Goal: Task Accomplishment & Management: Complete application form

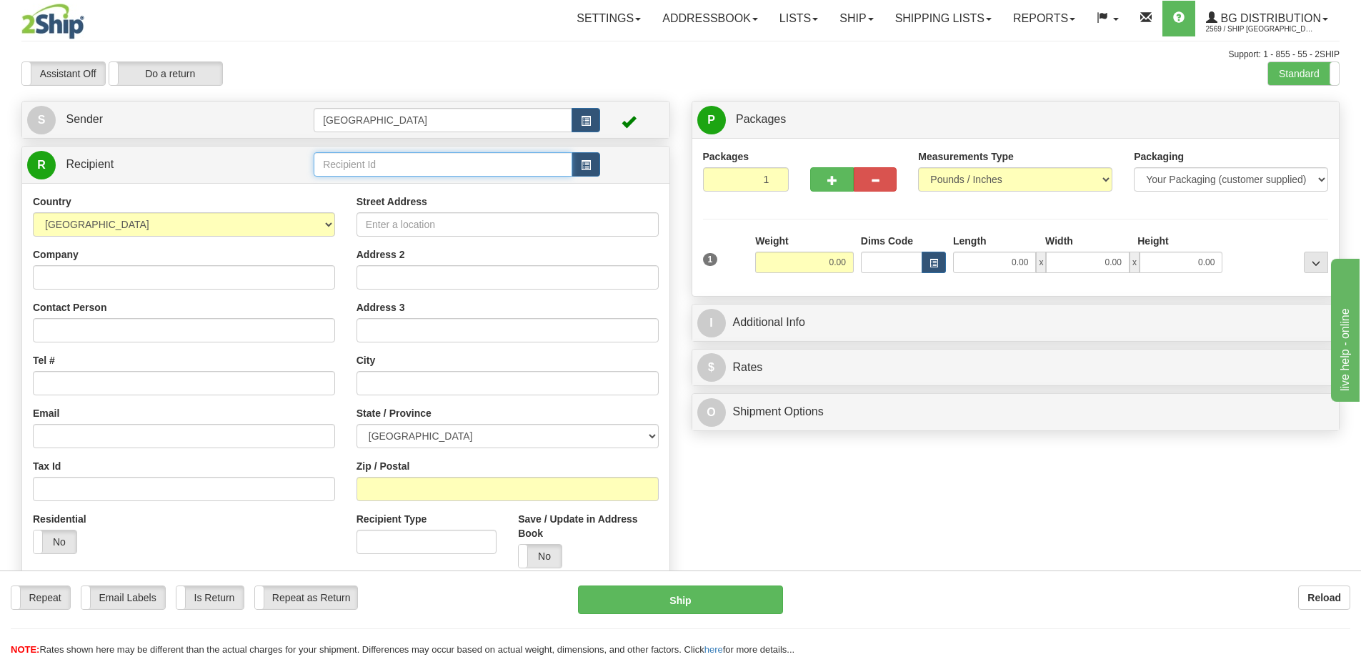
click at [380, 166] on input "text" at bounding box center [443, 164] width 259 height 24
click at [350, 184] on div "910311" at bounding box center [440, 187] width 245 height 16
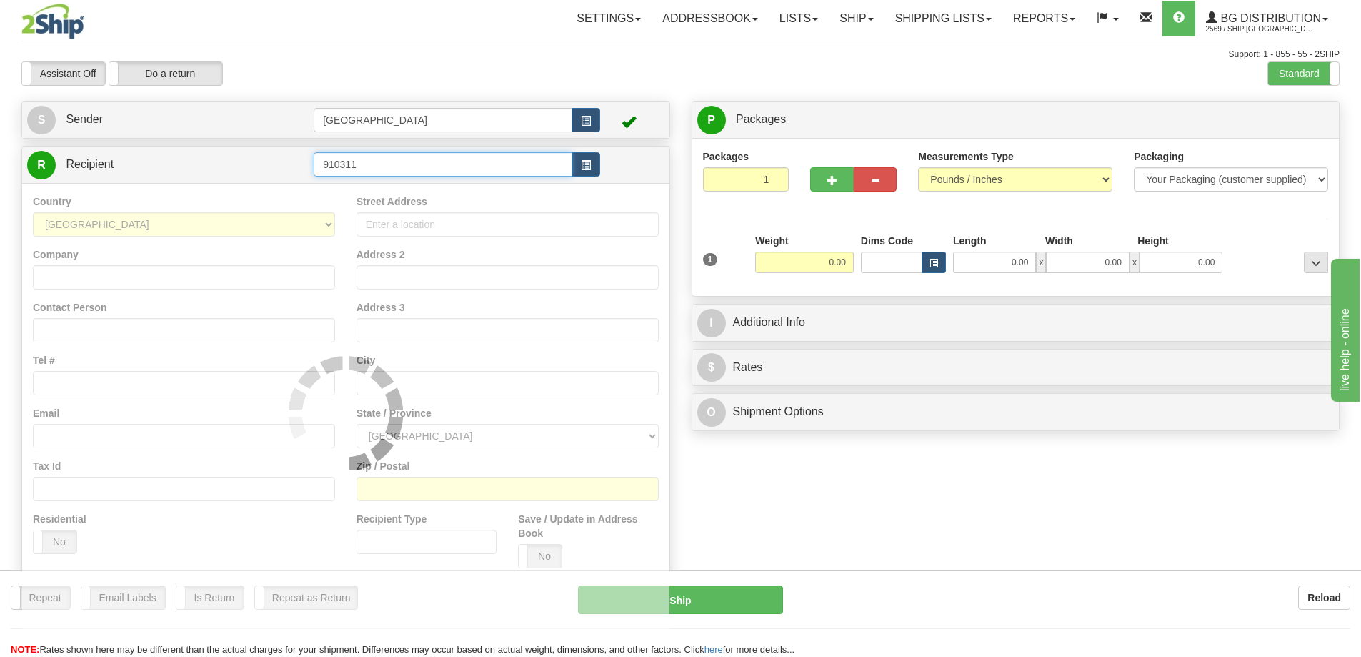
type input "910311"
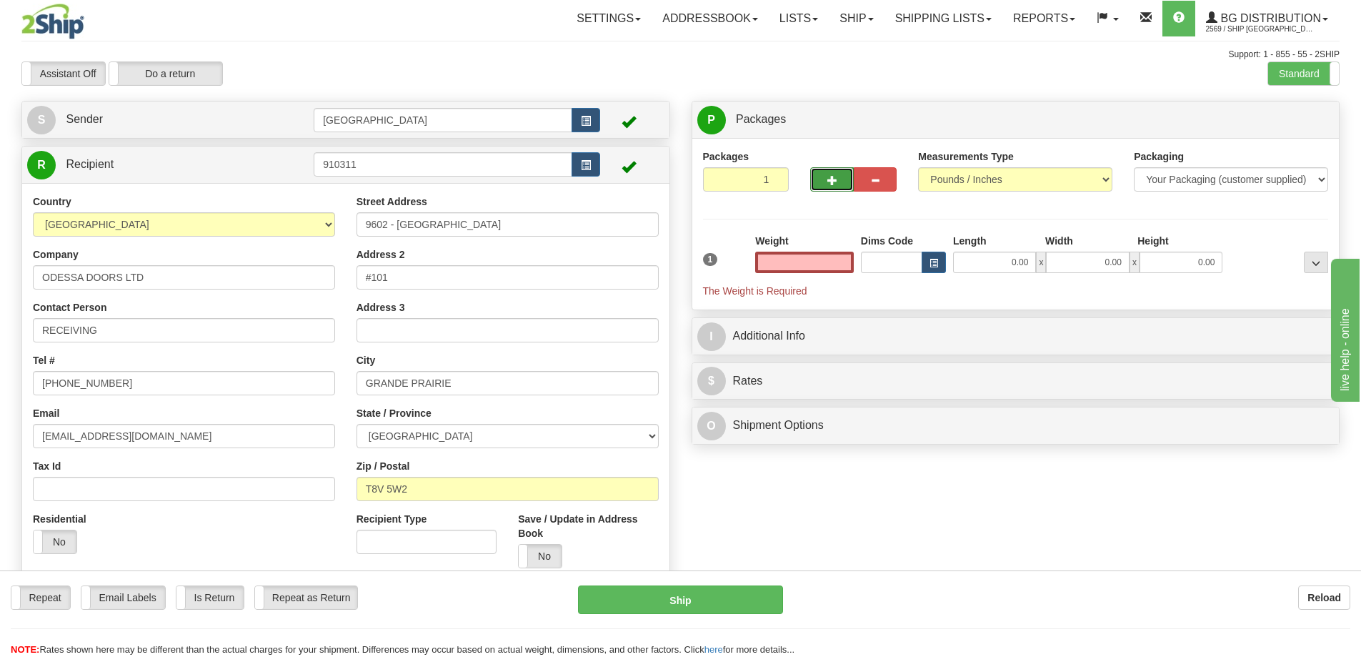
type input "0.00"
click at [830, 181] on span "button" at bounding box center [832, 180] width 10 height 9
click at [830, 184] on span "button" at bounding box center [832, 180] width 10 height 9
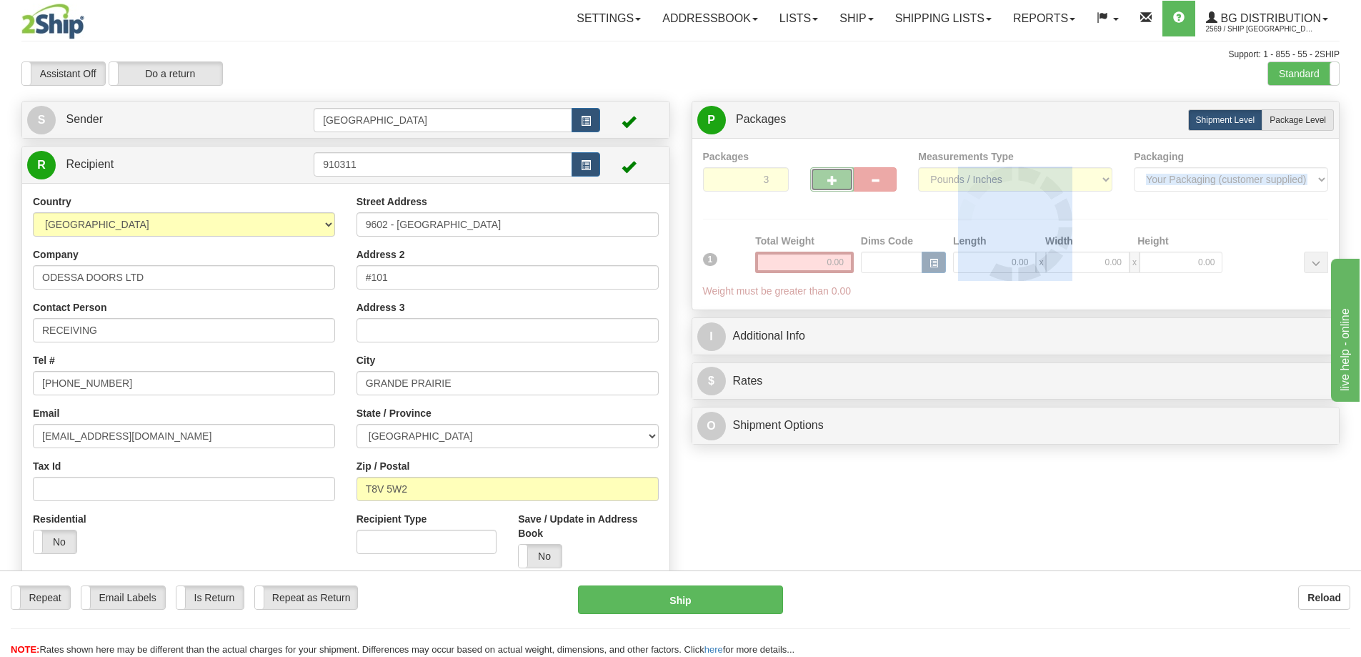
click at [830, 184] on div "Packages 3 1 Measurements Type" at bounding box center [1016, 223] width 626 height 149
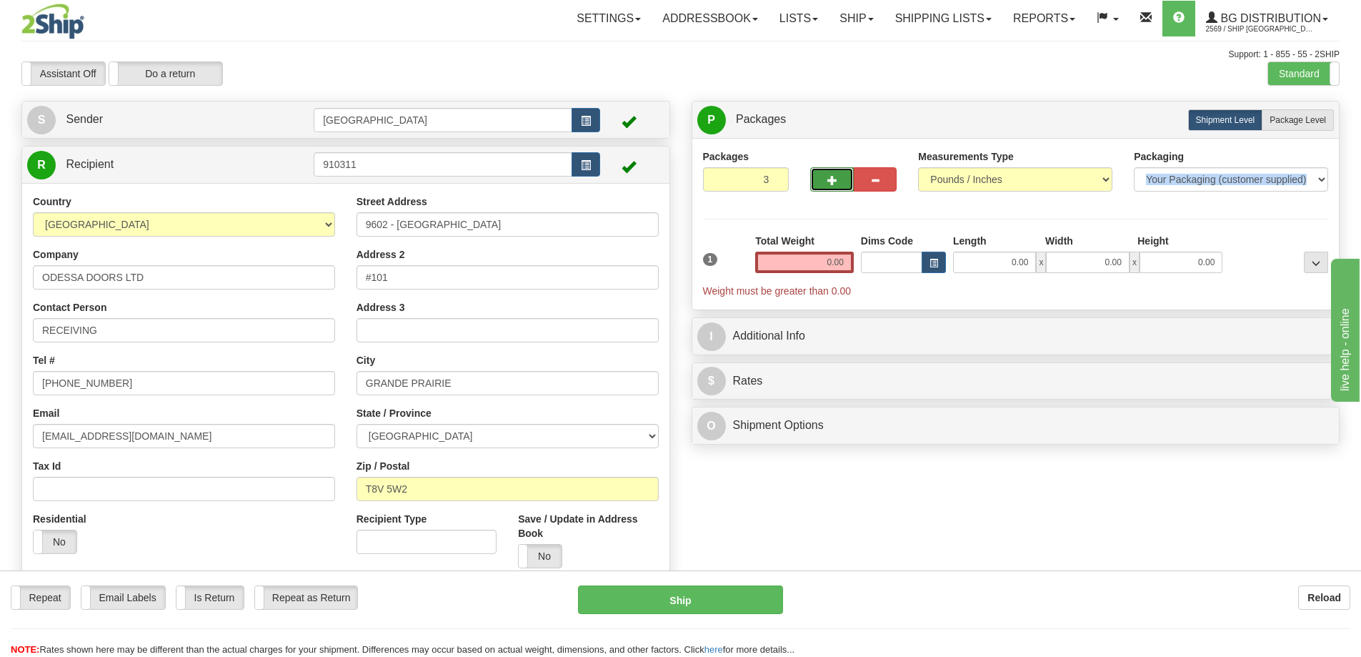
click at [830, 184] on span "button" at bounding box center [832, 180] width 10 height 9
type input "4"
click at [1290, 121] on span "Package Level" at bounding box center [1298, 120] width 56 height 10
radio input "true"
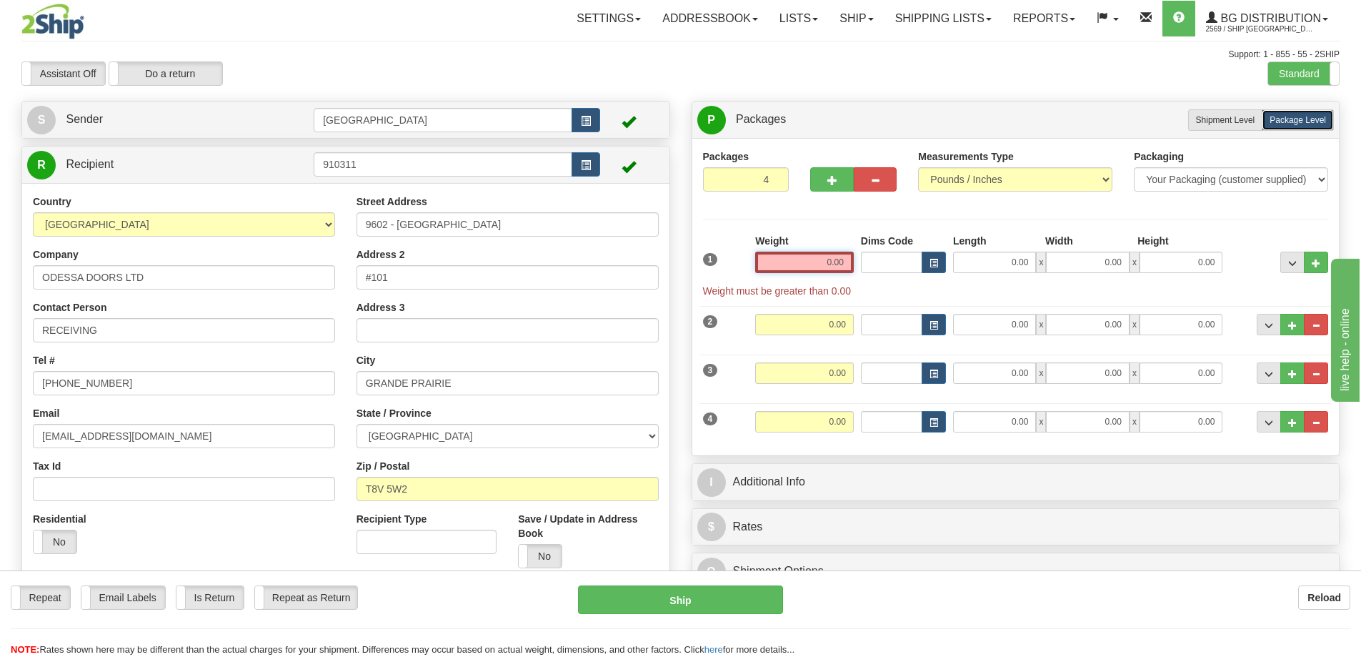
click at [845, 264] on input "0.00" at bounding box center [804, 261] width 99 height 21
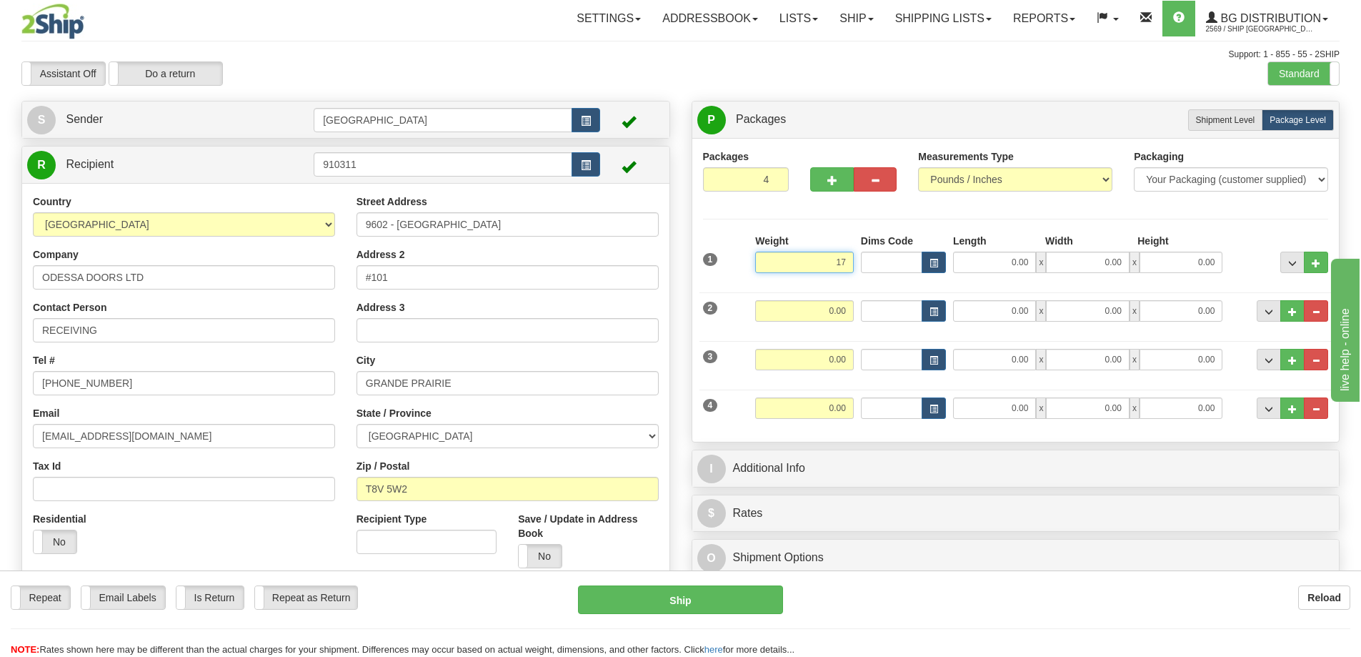
type input "17.00"
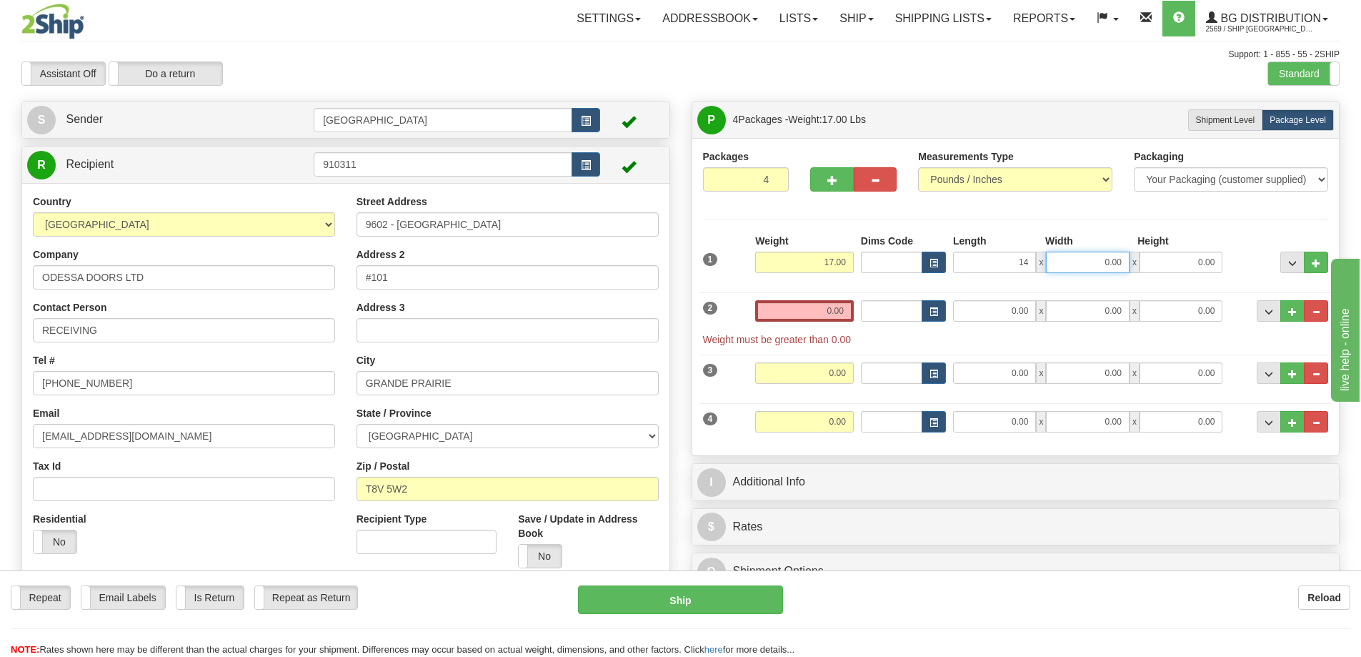
type input "14.00"
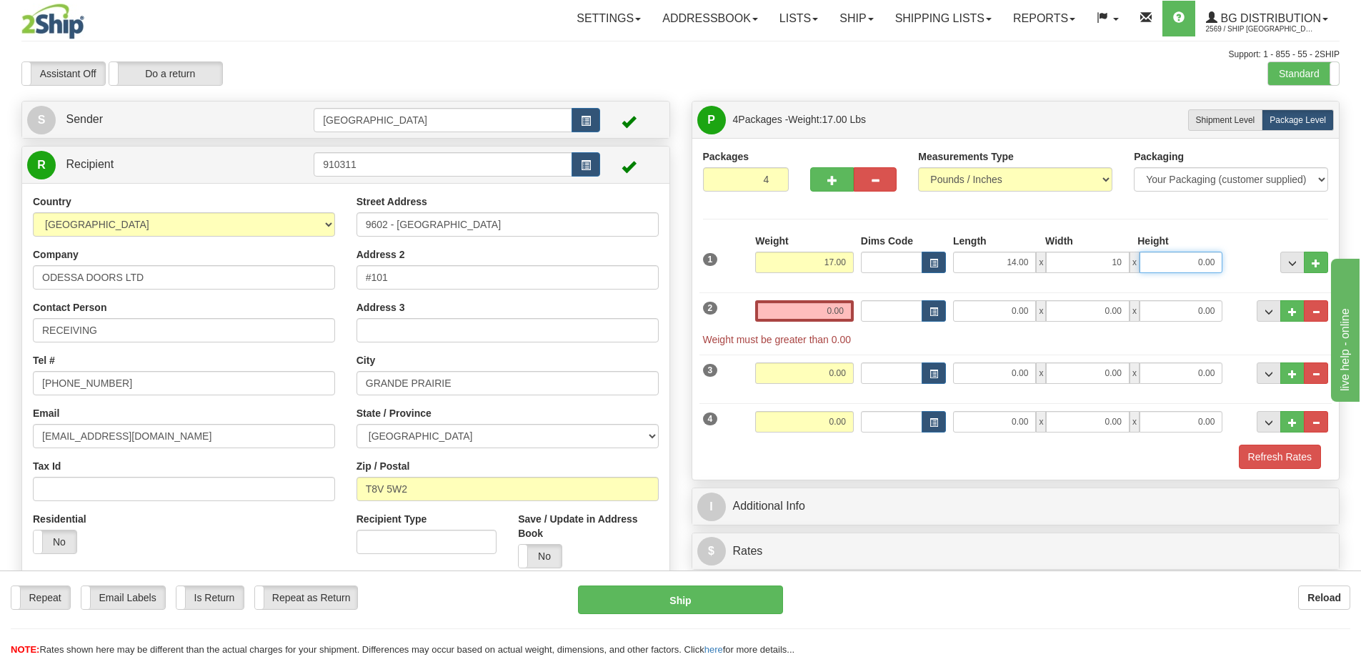
type input "10.00"
type input "12.00"
click at [843, 311] on input "0.00" at bounding box center [804, 310] width 99 height 21
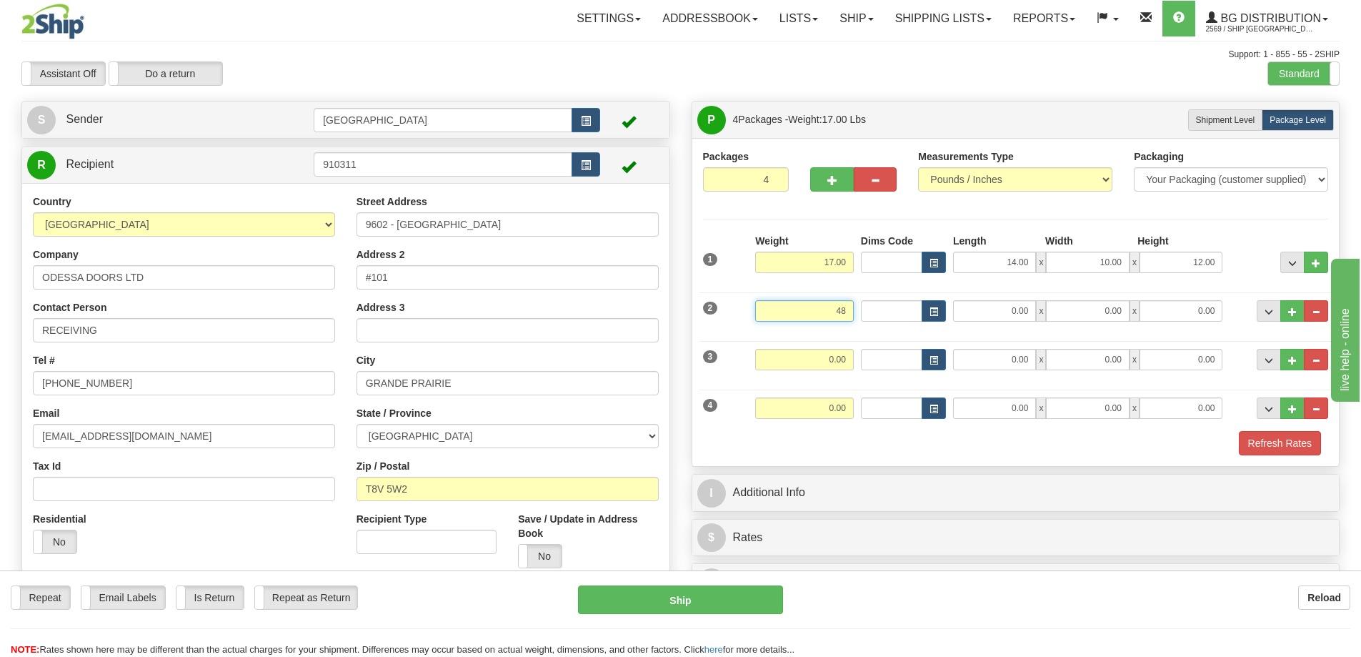
type input "48.00"
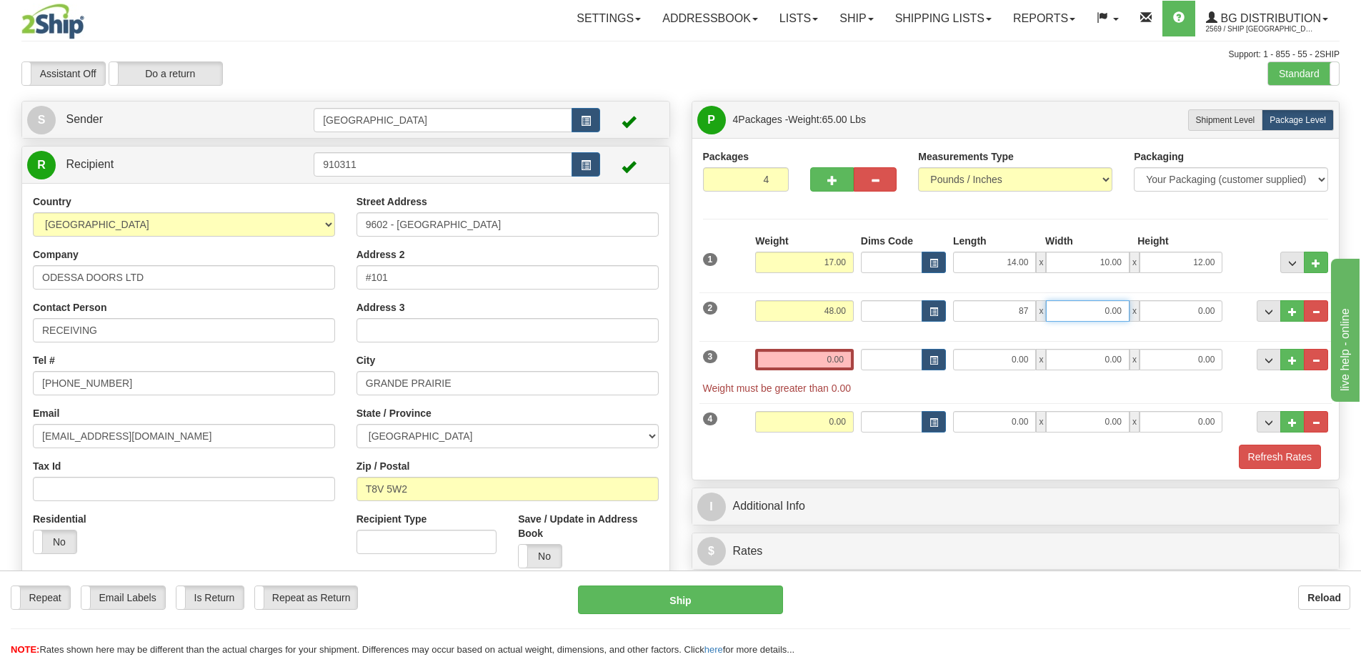
type input "87.00"
type input "7.00"
type input "4.00"
click at [840, 361] on input "0.00" at bounding box center [804, 359] width 99 height 21
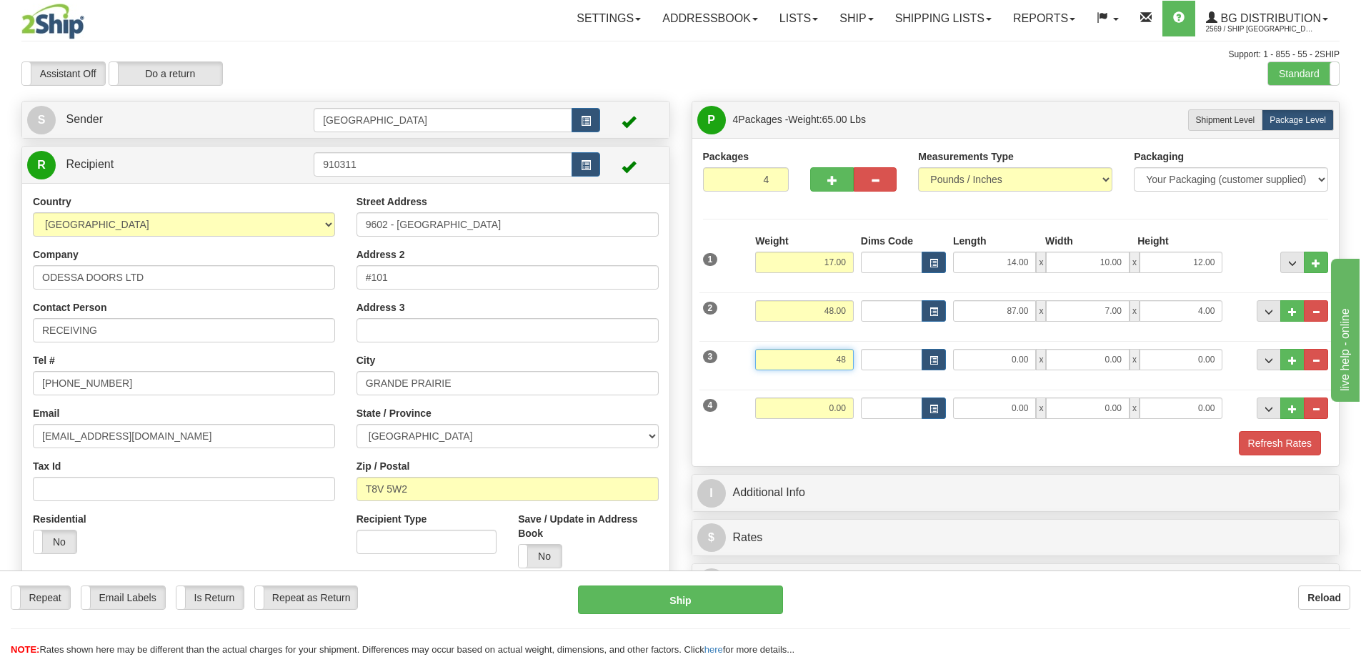
type input "48.00"
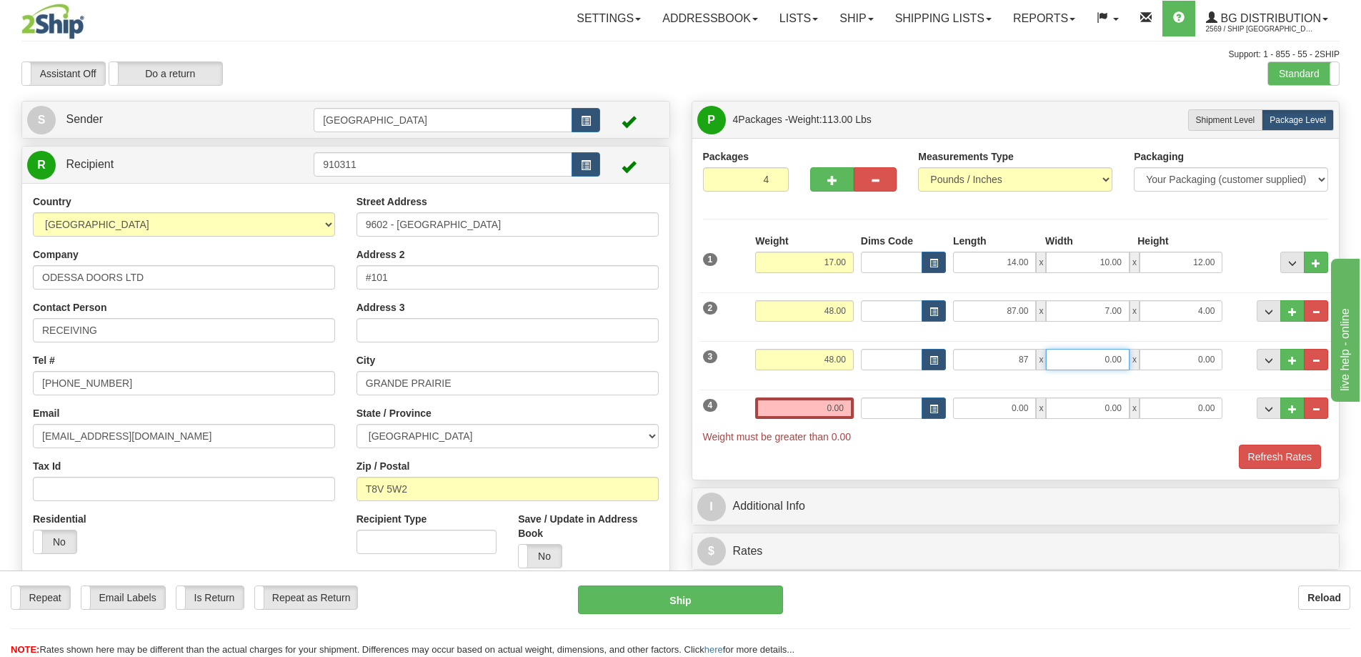
type input "87.00"
type input "7.00"
type input "4.00"
click at [842, 411] on input "0.00" at bounding box center [804, 407] width 99 height 21
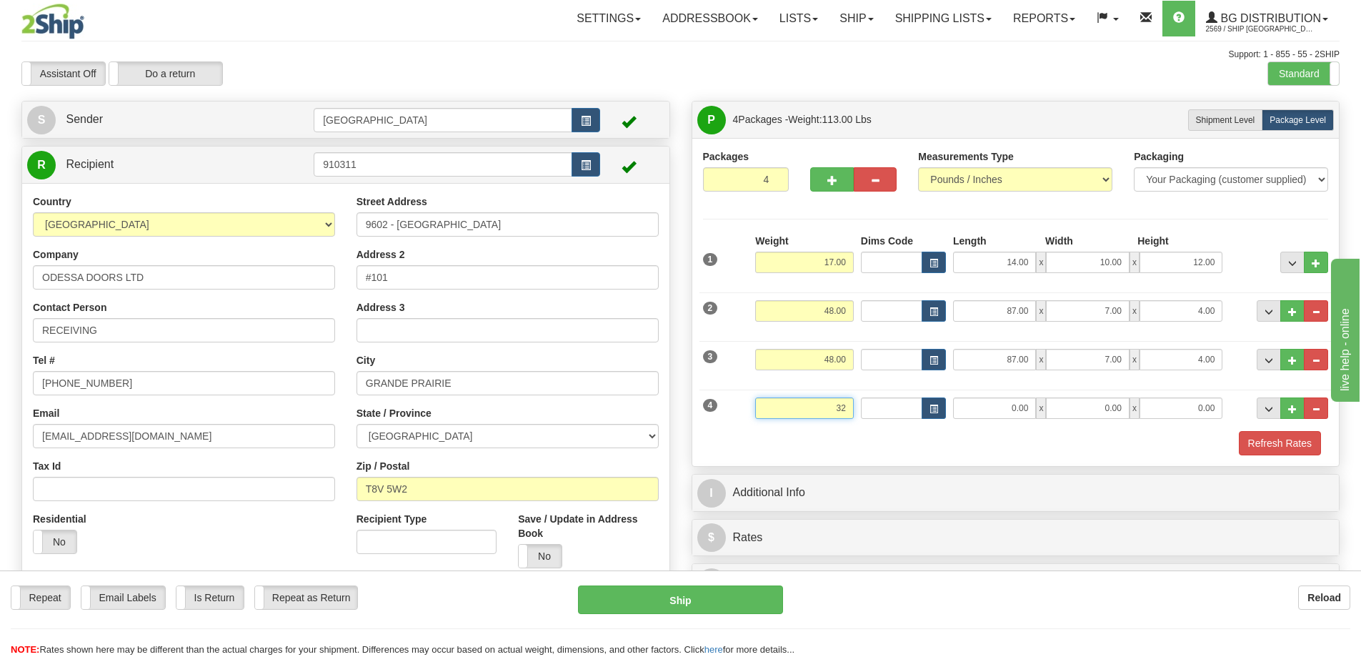
type input "32.00"
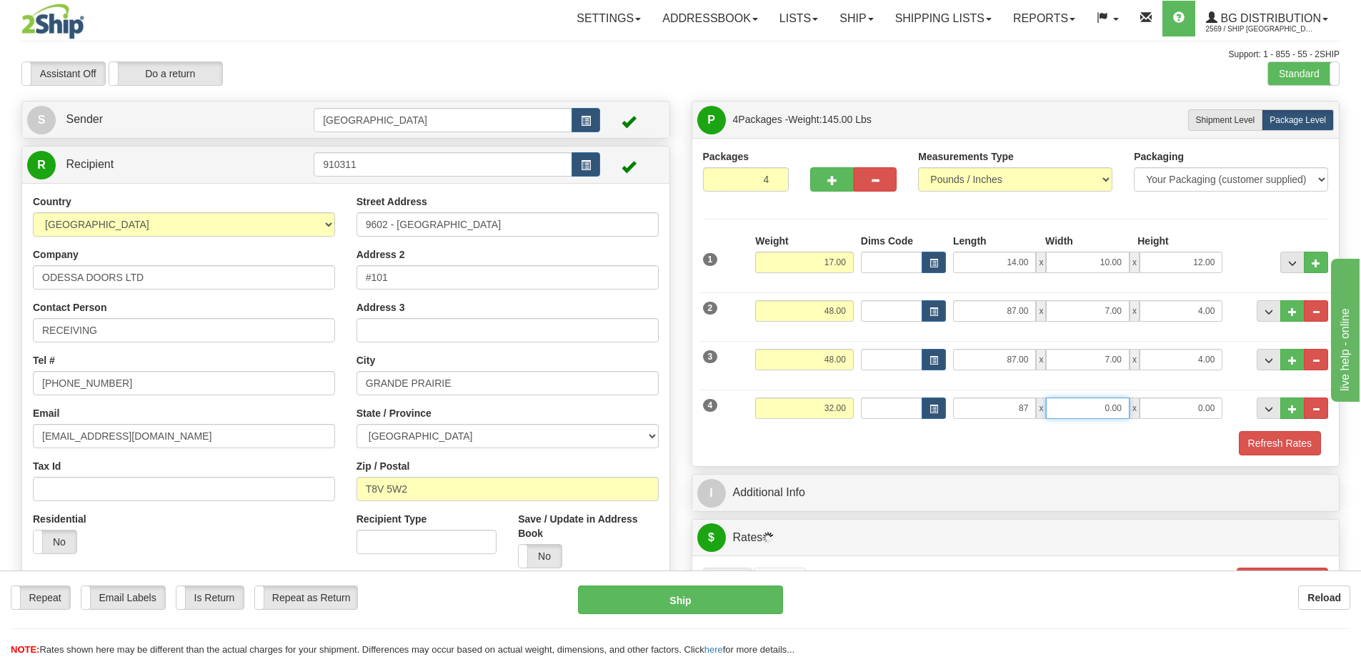
type input "87.00"
type input "5.00"
type input "4.00"
click at [1262, 439] on button "Refresh Rates" at bounding box center [1280, 443] width 82 height 24
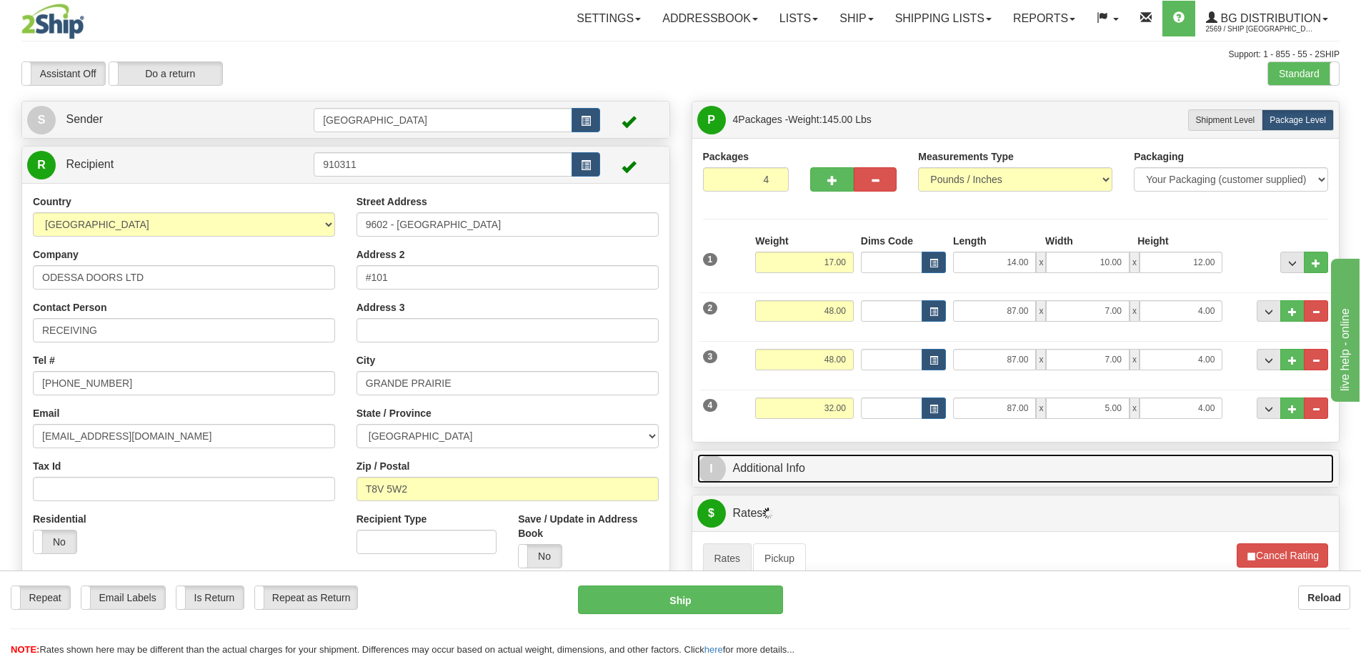
click at [1020, 468] on link "I Additional Info" at bounding box center [1015, 468] width 637 height 29
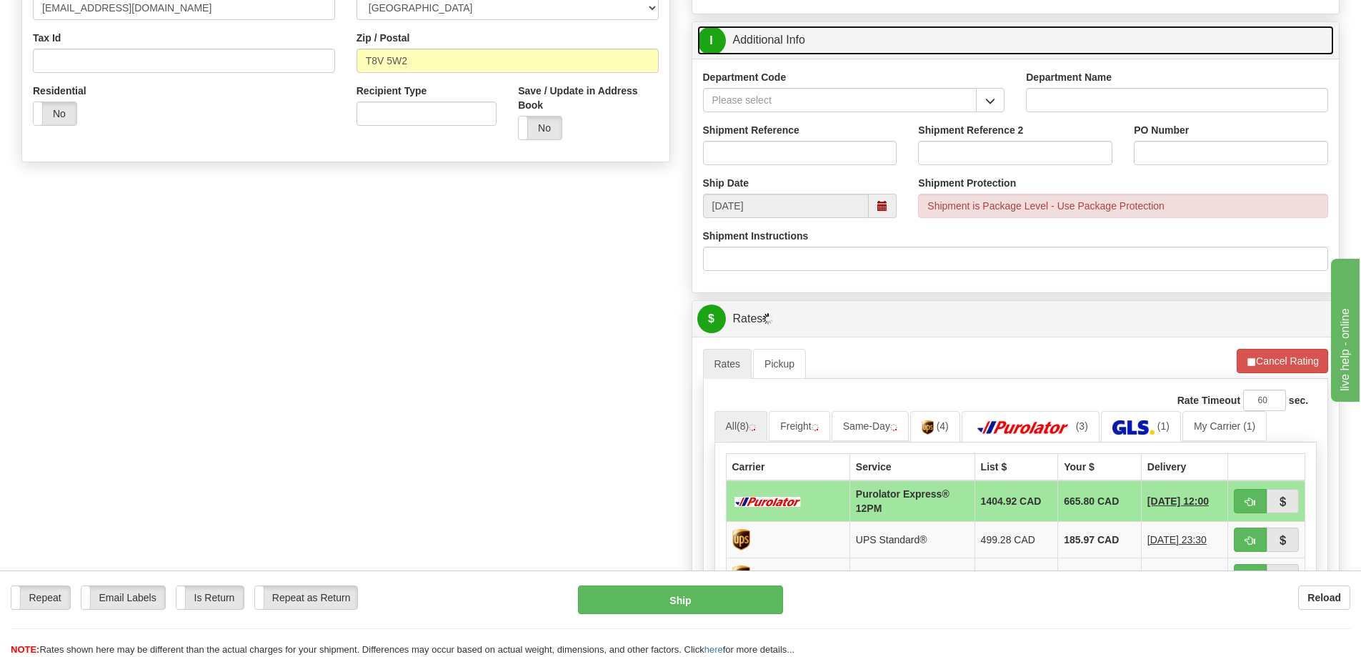
scroll to position [429, 0]
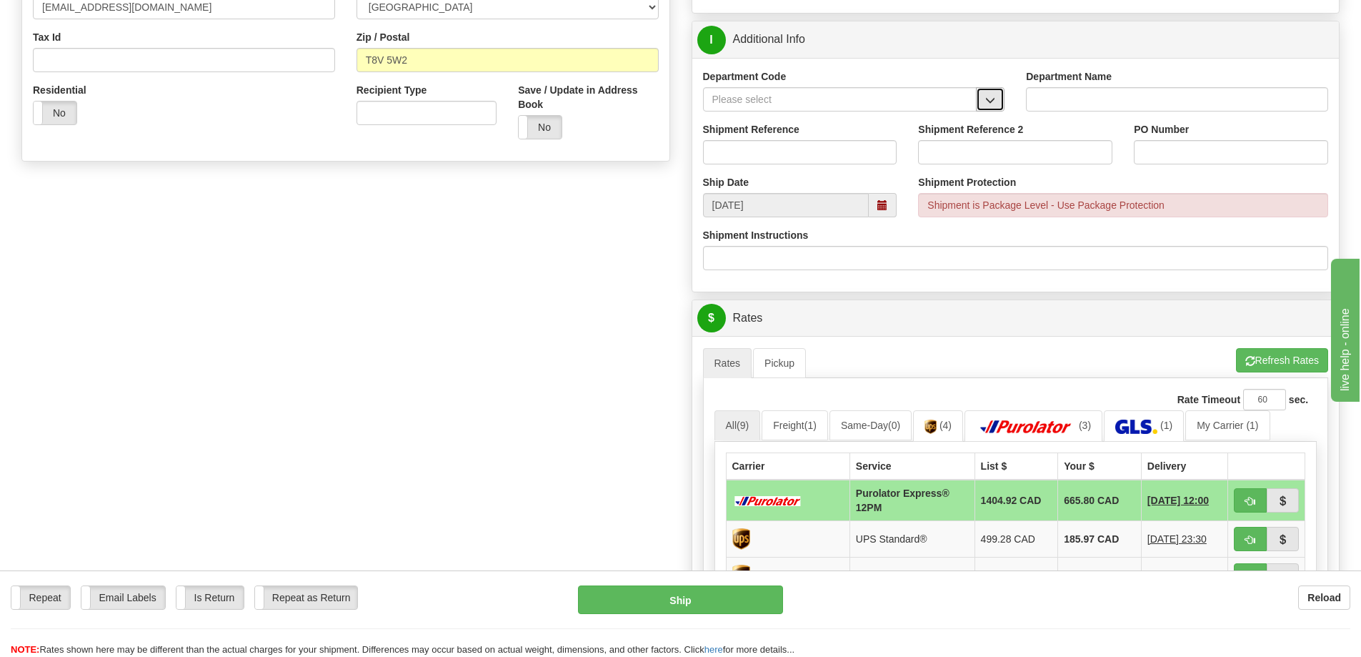
click at [987, 99] on span "button" at bounding box center [990, 100] width 10 height 9
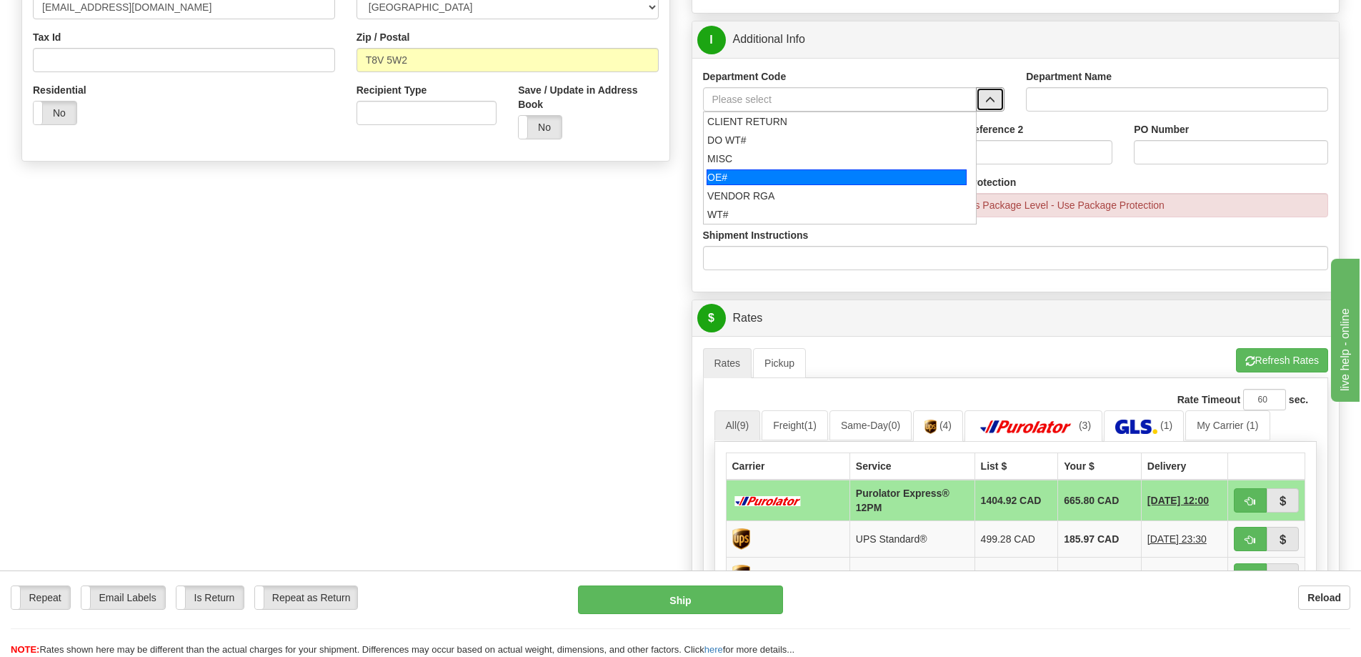
click at [857, 174] on div "OE#" at bounding box center [837, 177] width 260 height 16
type input "OE#"
type input "ORDERS"
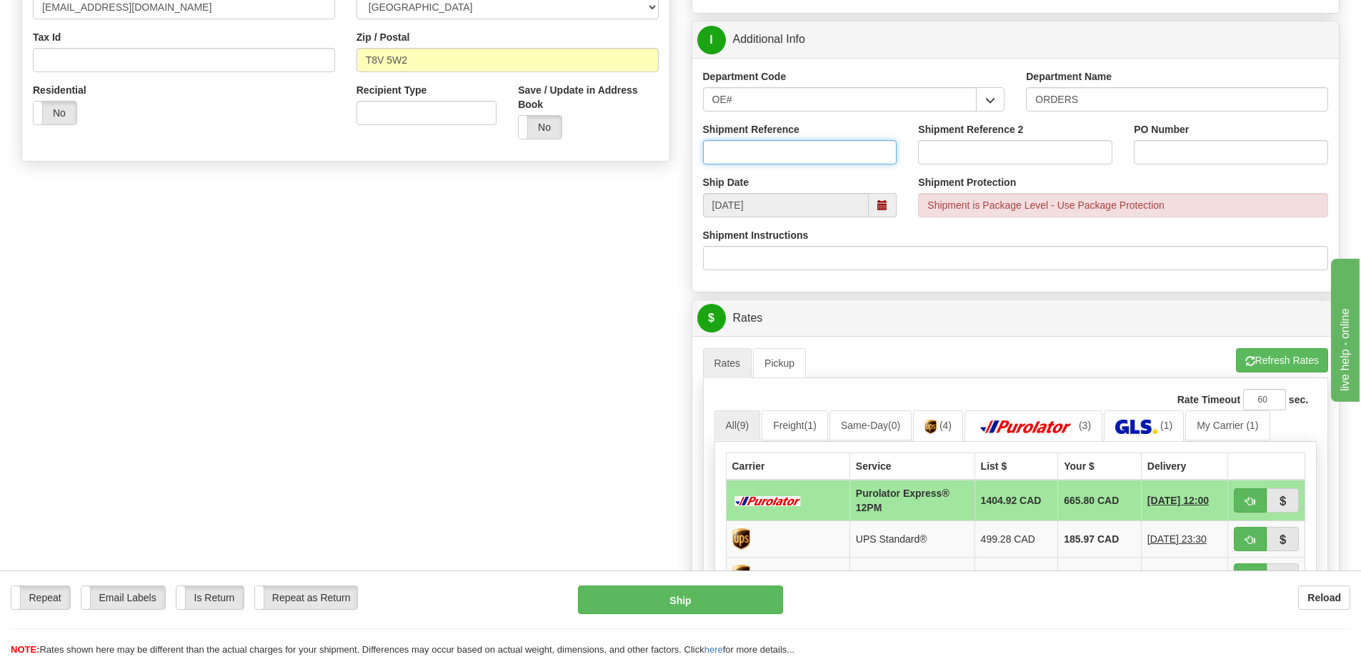
click at [826, 151] on input "Shipment Reference" at bounding box center [800, 152] width 194 height 24
type input "90039874-00 90040064-00"
click at [1154, 156] on input "PO Number" at bounding box center [1231, 152] width 194 height 24
type input "N/A"
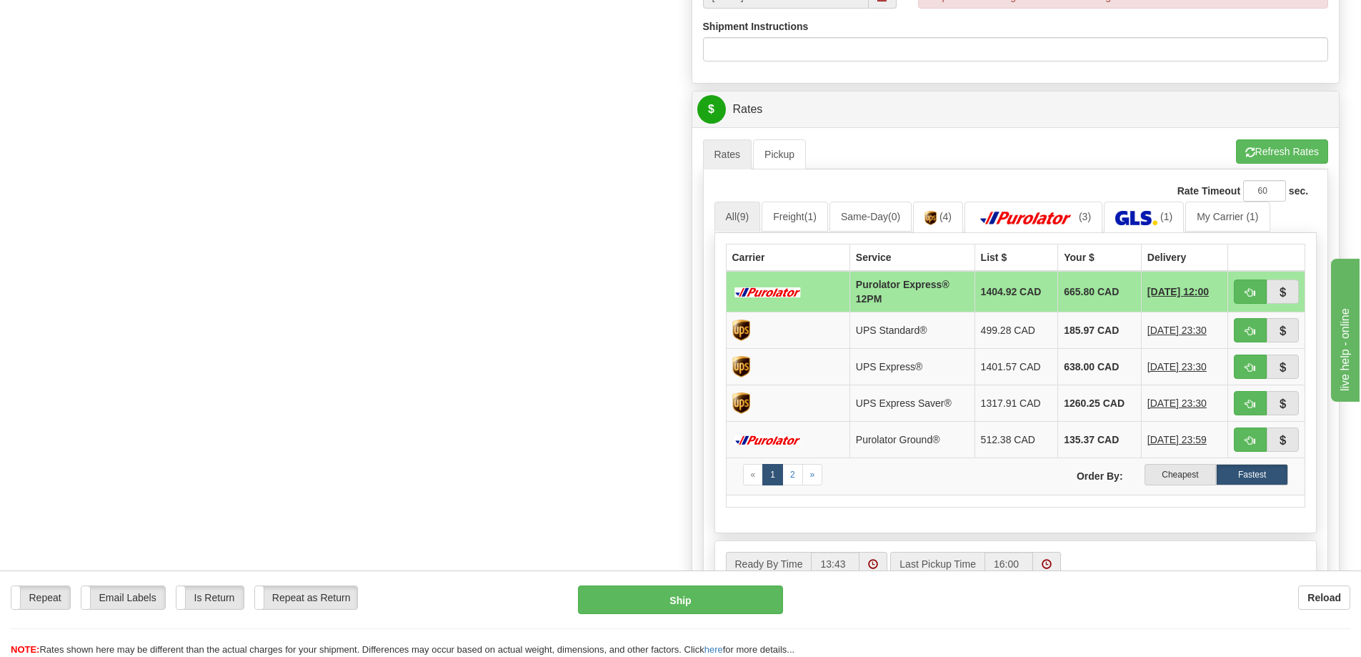
scroll to position [714, 0]
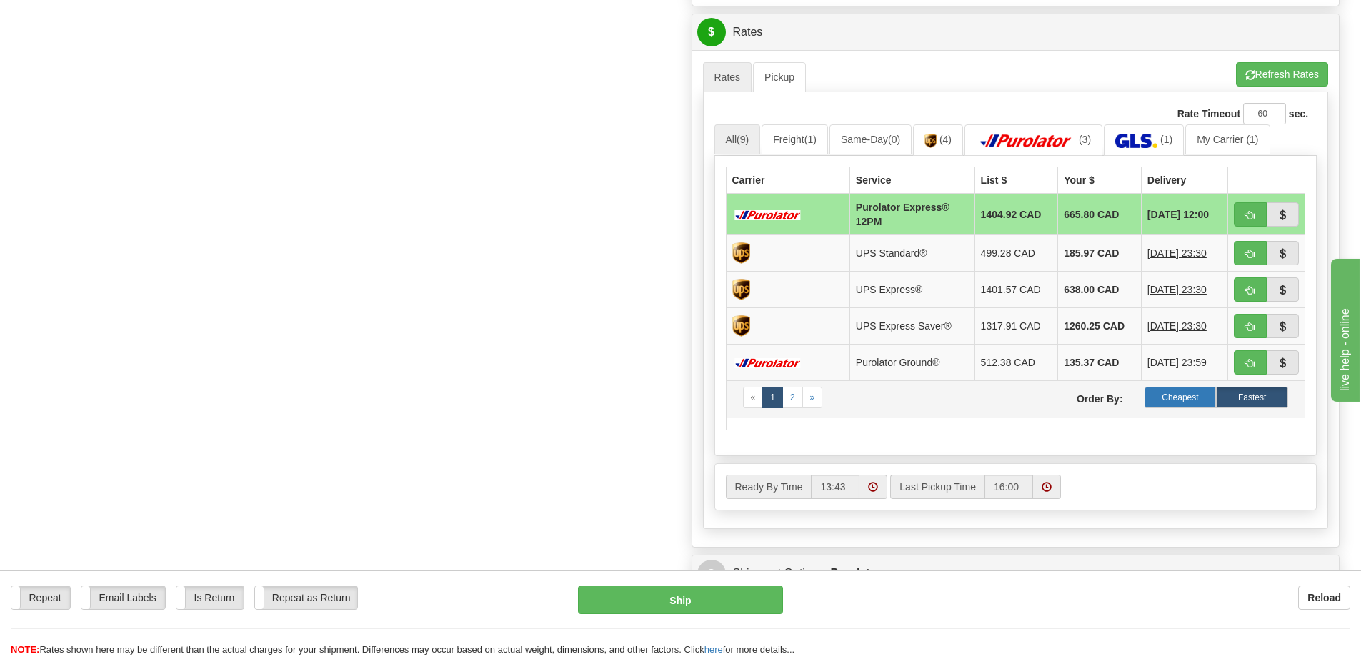
click at [1173, 394] on label "Cheapest" at bounding box center [1181, 397] width 72 height 21
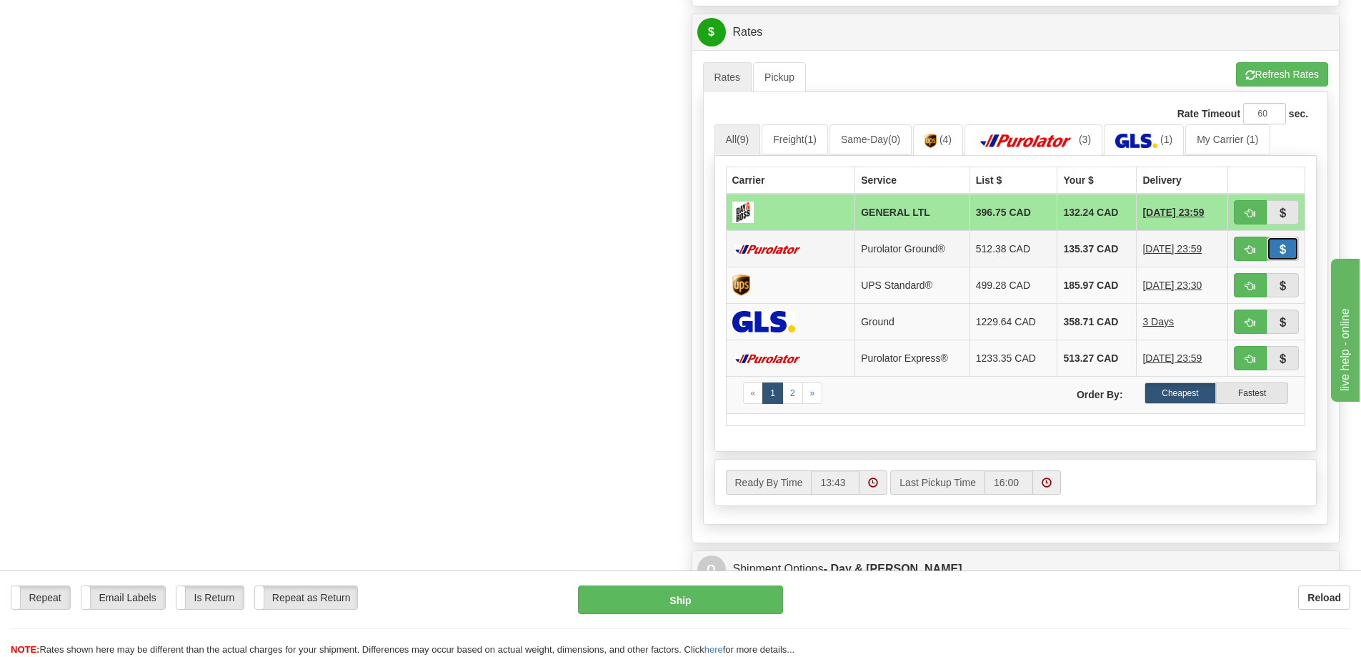
click at [1286, 249] on span "button" at bounding box center [1282, 249] width 10 height 9
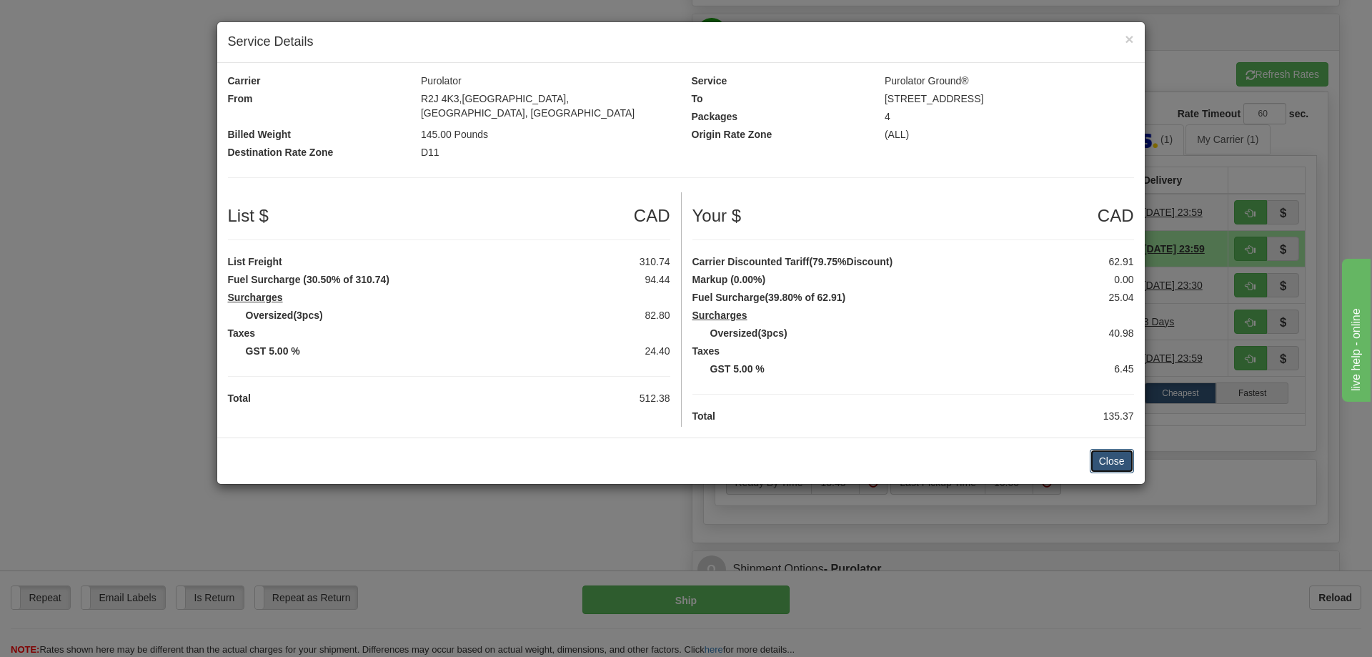
click at [1107, 449] on button "Close" at bounding box center [1112, 461] width 44 height 24
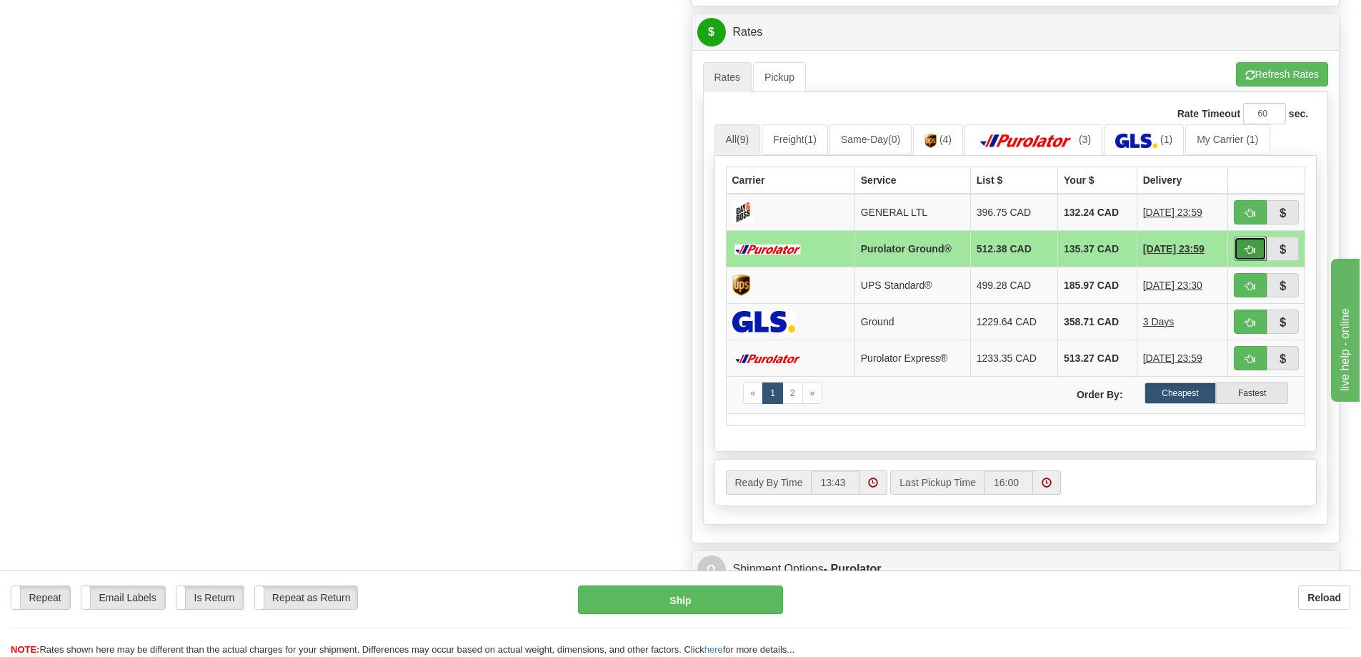
click at [1246, 249] on span "button" at bounding box center [1250, 249] width 10 height 9
type input "260"
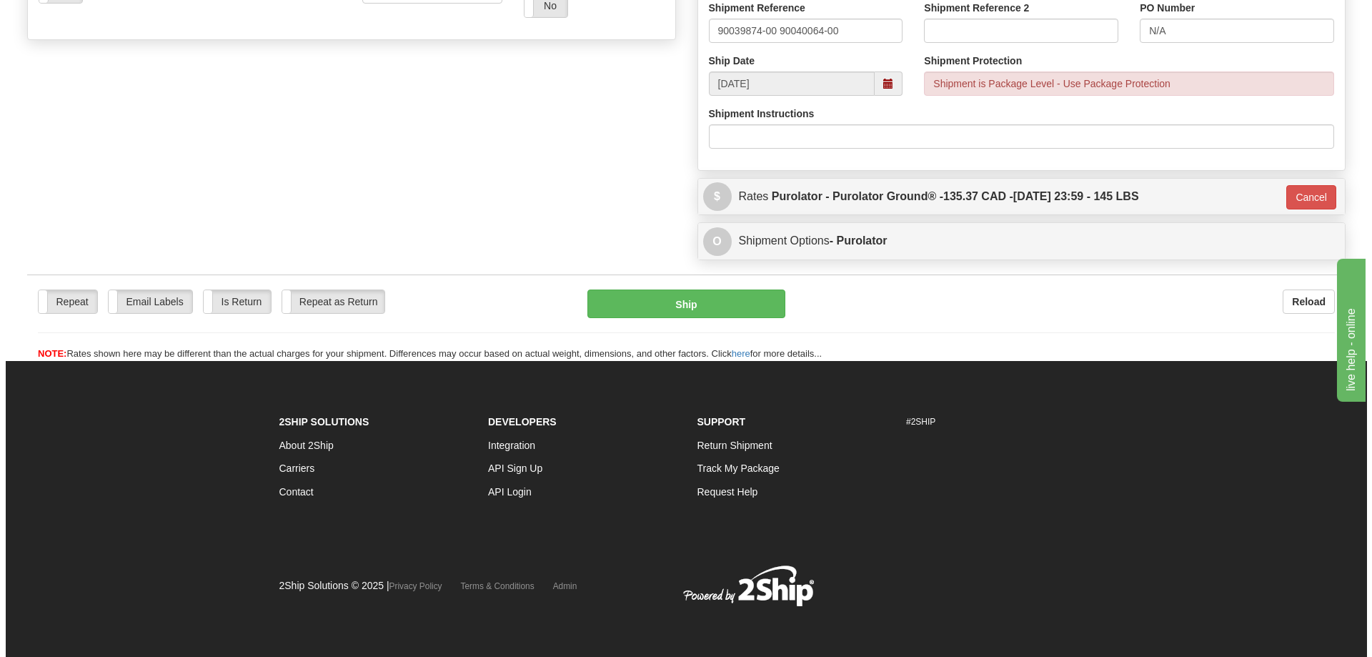
scroll to position [551, 0]
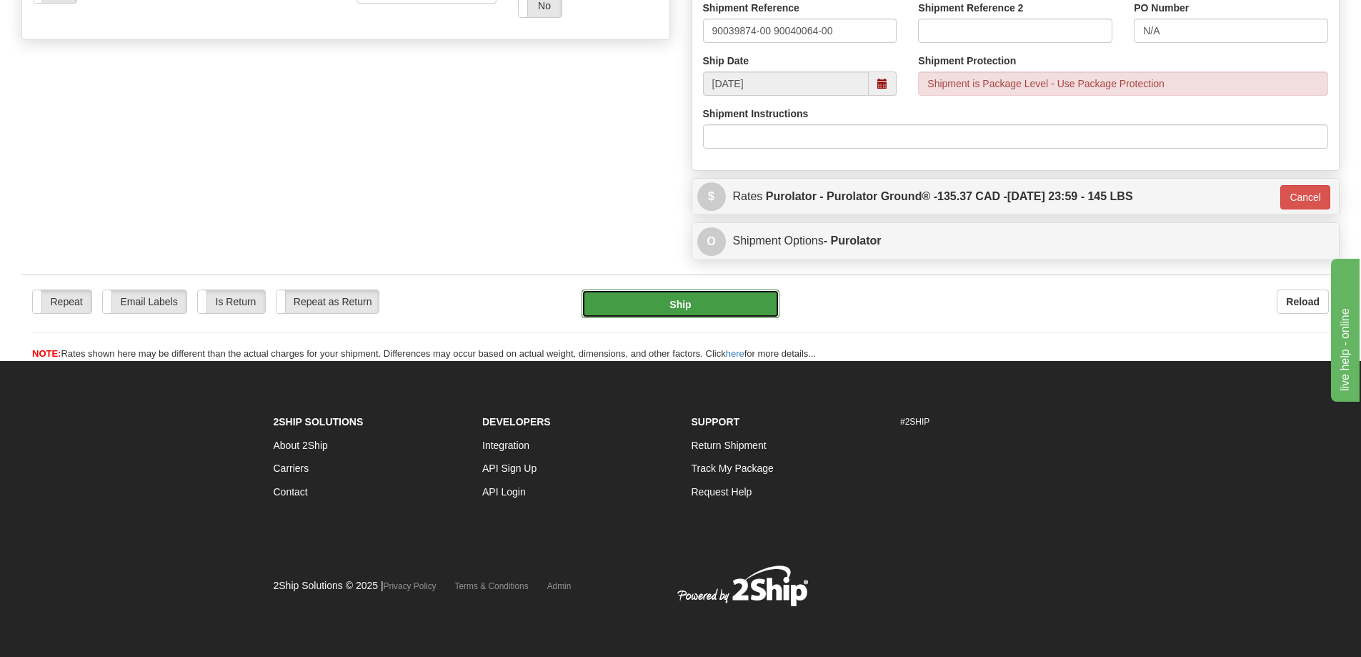
click at [719, 303] on button "Ship" at bounding box center [681, 303] width 198 height 29
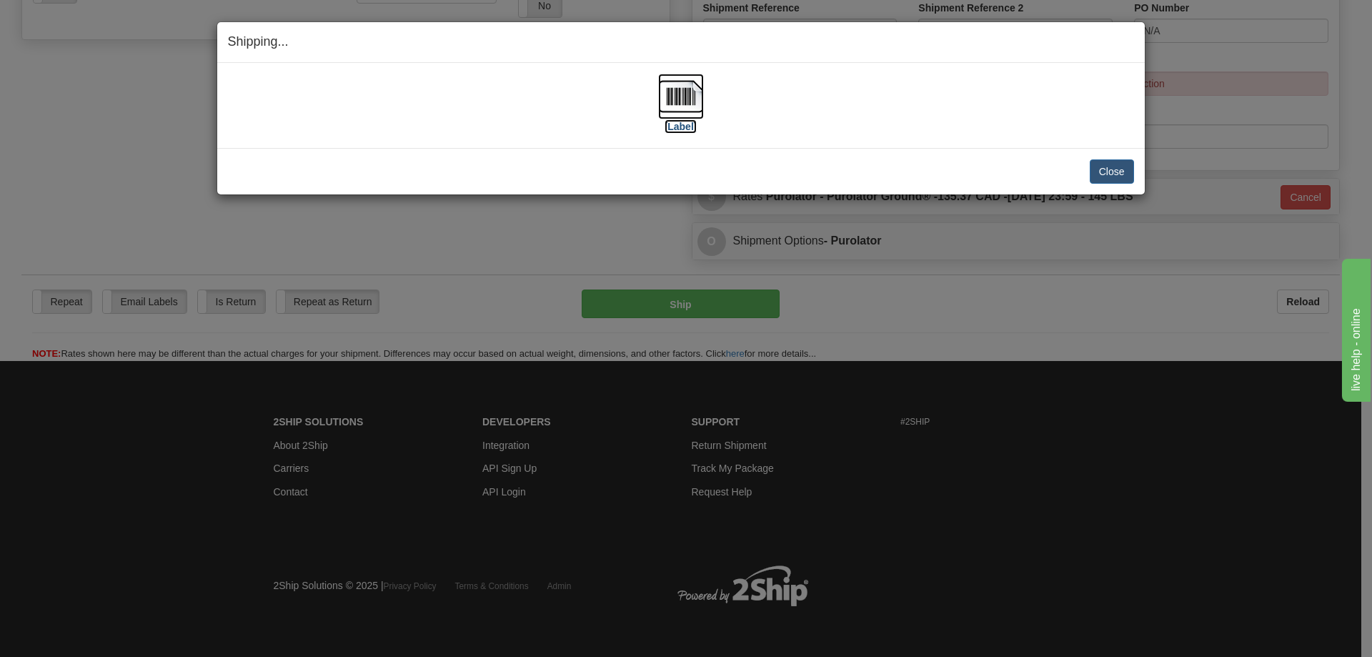
click at [682, 124] on label "[Label]" at bounding box center [680, 126] width 33 height 14
click at [1117, 171] on button "Close" at bounding box center [1112, 171] width 44 height 24
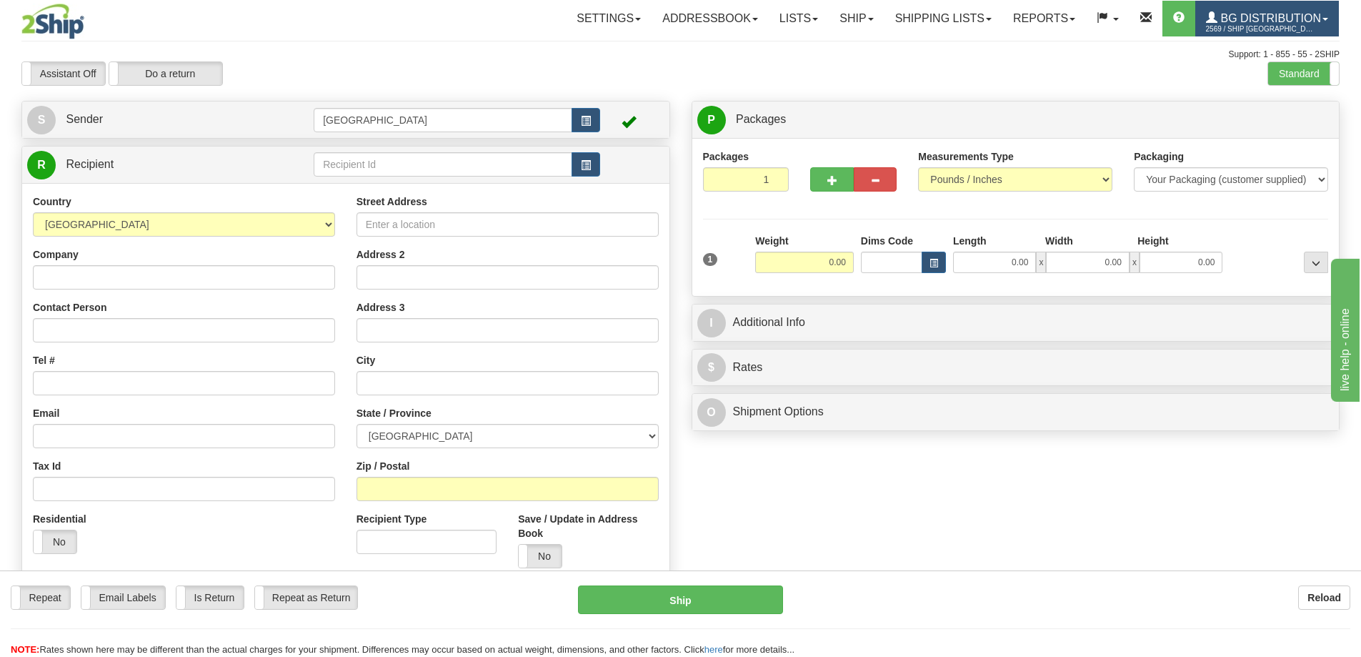
click at [1285, 22] on span "2569 / Ship [GEOGRAPHIC_DATA]" at bounding box center [1259, 29] width 107 height 14
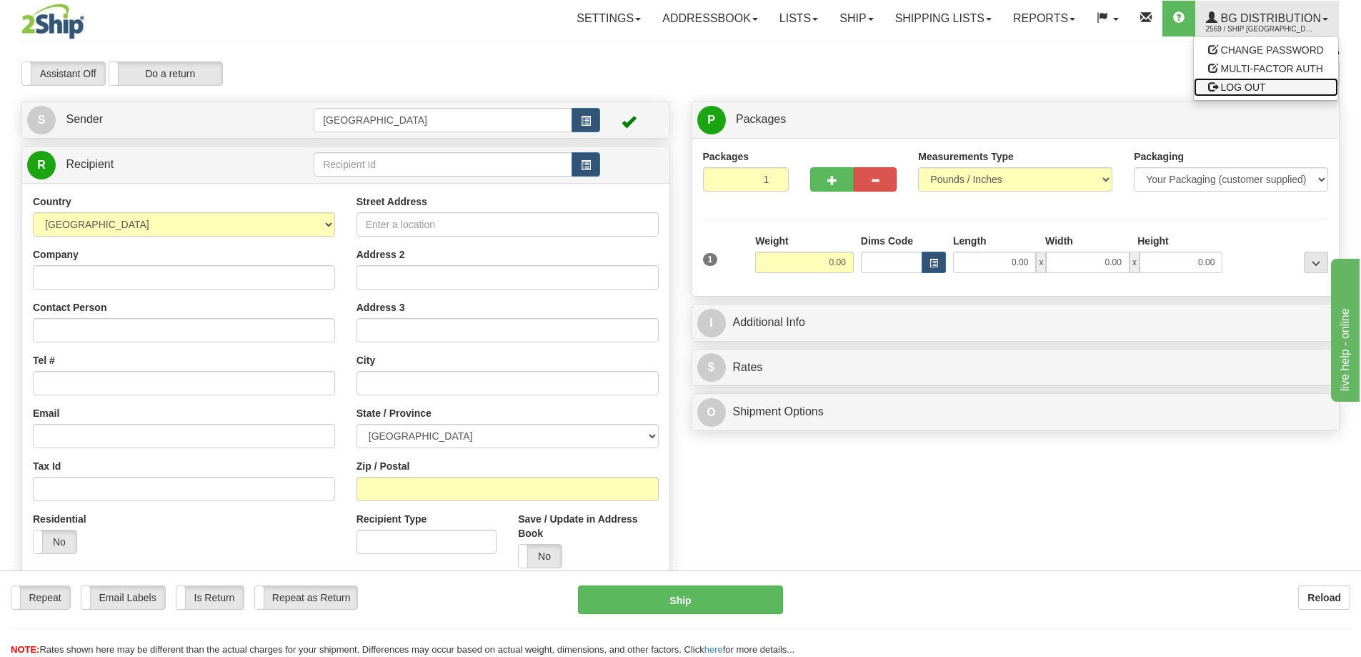
click at [1246, 88] on span "LOG OUT" at bounding box center [1243, 86] width 45 height 11
